Goal: Understand process/instructions: Learn how to perform a task or action

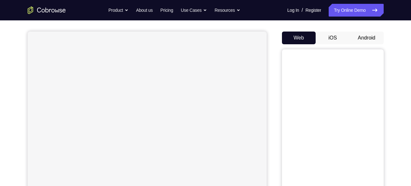
scroll to position [51, 0]
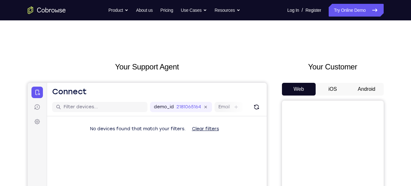
click at [367, 86] on button "Android" at bounding box center [367, 89] width 34 height 13
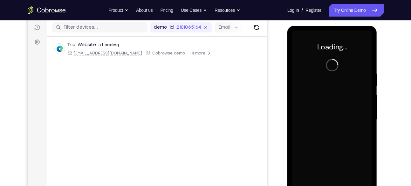
scroll to position [81, 0]
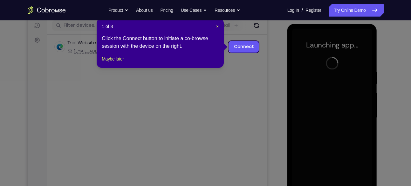
click at [219, 27] on div "1 of 8 × Click the Connect button to initiate a co-browse session with the devi…" at bounding box center [160, 43] width 127 height 50
click at [216, 26] on span "×" at bounding box center [217, 26] width 3 height 5
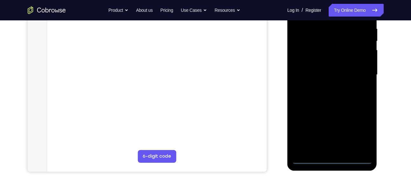
scroll to position [125, 0]
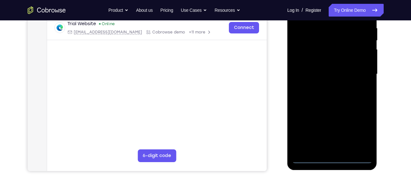
click at [331, 156] on div at bounding box center [332, 74] width 80 height 178
click at [360, 127] on div at bounding box center [332, 74] width 80 height 178
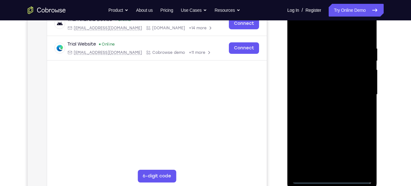
scroll to position [105, 0]
click at [360, 149] on div at bounding box center [332, 94] width 80 height 178
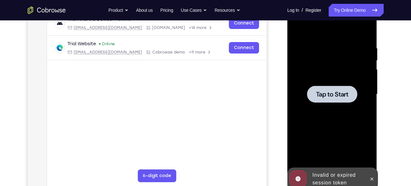
click at [338, 84] on div at bounding box center [332, 94] width 80 height 178
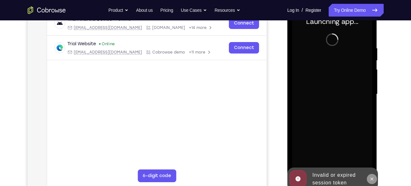
click at [373, 179] on icon at bounding box center [372, 178] width 3 height 3
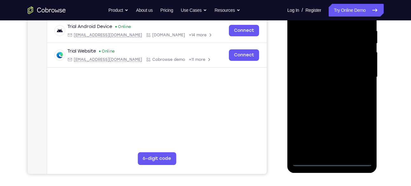
scroll to position [122, 0]
click at [331, 161] on div at bounding box center [332, 77] width 80 height 178
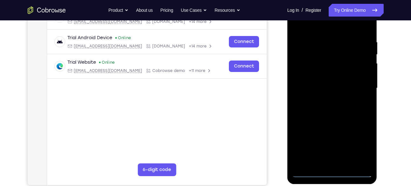
scroll to position [107, 0]
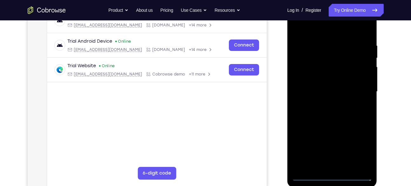
click at [360, 147] on div at bounding box center [332, 92] width 80 height 178
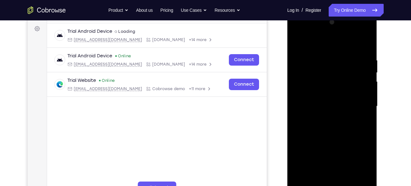
scroll to position [92, 0]
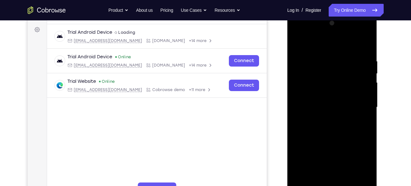
click at [335, 46] on div at bounding box center [332, 107] width 80 height 178
click at [361, 106] on div at bounding box center [332, 107] width 80 height 178
click at [325, 117] on div at bounding box center [332, 107] width 80 height 178
click at [319, 99] on div at bounding box center [332, 107] width 80 height 178
click at [325, 100] on div at bounding box center [332, 107] width 80 height 178
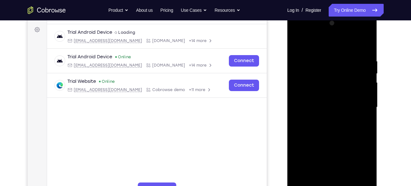
click at [313, 81] on div at bounding box center [332, 107] width 80 height 178
click at [317, 92] on div at bounding box center [332, 107] width 80 height 178
click at [318, 105] on div at bounding box center [332, 107] width 80 height 178
click at [318, 127] on div at bounding box center [332, 107] width 80 height 178
click at [338, 123] on div at bounding box center [332, 107] width 80 height 178
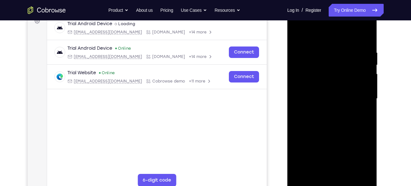
scroll to position [100, 0]
click at [335, 126] on div at bounding box center [332, 99] width 80 height 178
click at [321, 46] on div at bounding box center [332, 99] width 80 height 178
click at [361, 63] on div at bounding box center [332, 99] width 80 height 178
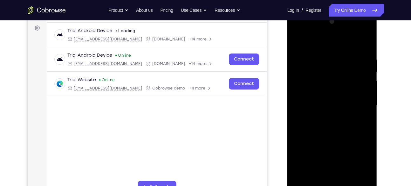
scroll to position [94, 0]
click at [364, 42] on div at bounding box center [332, 105] width 80 height 178
click at [323, 54] on div at bounding box center [332, 105] width 80 height 178
click at [364, 44] on div at bounding box center [332, 105] width 80 height 178
click at [334, 99] on div at bounding box center [332, 105] width 80 height 178
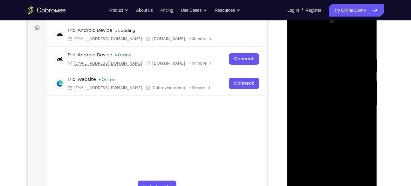
drag, startPoint x: 337, startPoint y: 75, endPoint x: 340, endPoint y: 144, distance: 68.8
click at [340, 144] on div at bounding box center [332, 105] width 80 height 178
drag, startPoint x: 327, startPoint y: 71, endPoint x: 336, endPoint y: 144, distance: 73.9
click at [336, 144] on div at bounding box center [332, 105] width 80 height 178
click at [324, 56] on div at bounding box center [332, 105] width 80 height 178
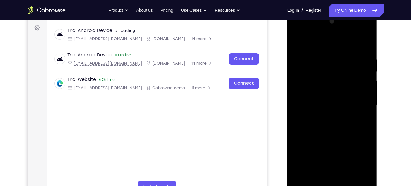
click at [365, 43] on div at bounding box center [332, 105] width 80 height 178
click at [348, 180] on div at bounding box center [332, 105] width 80 height 178
click at [332, 139] on div at bounding box center [332, 105] width 80 height 178
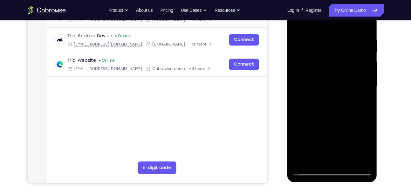
scroll to position [113, 0]
click at [332, 132] on div at bounding box center [332, 86] width 80 height 178
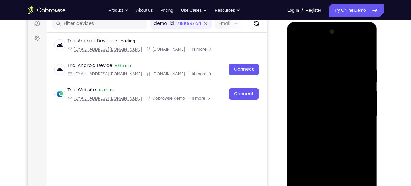
scroll to position [81, 0]
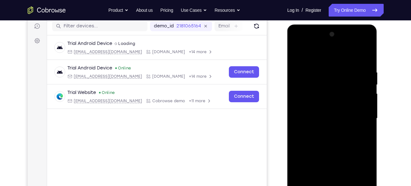
click at [297, 52] on div at bounding box center [332, 118] width 80 height 178
